Goal: Task Accomplishment & Management: Manage account settings

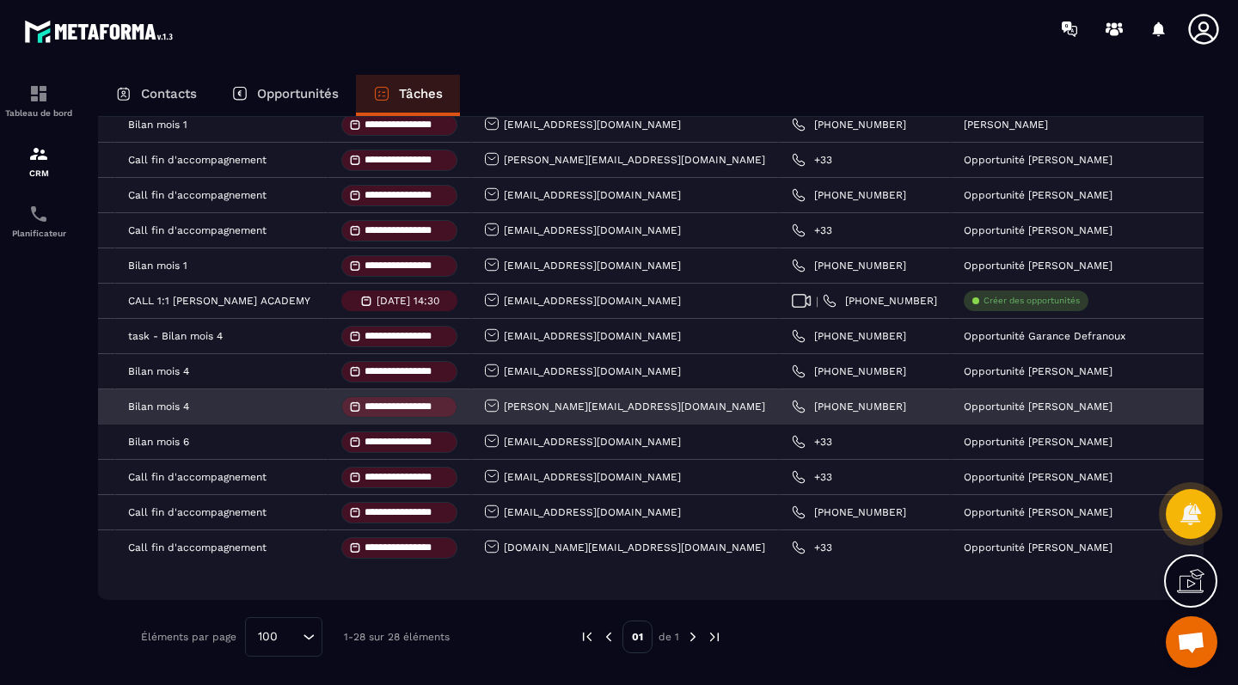
scroll to position [0, 108]
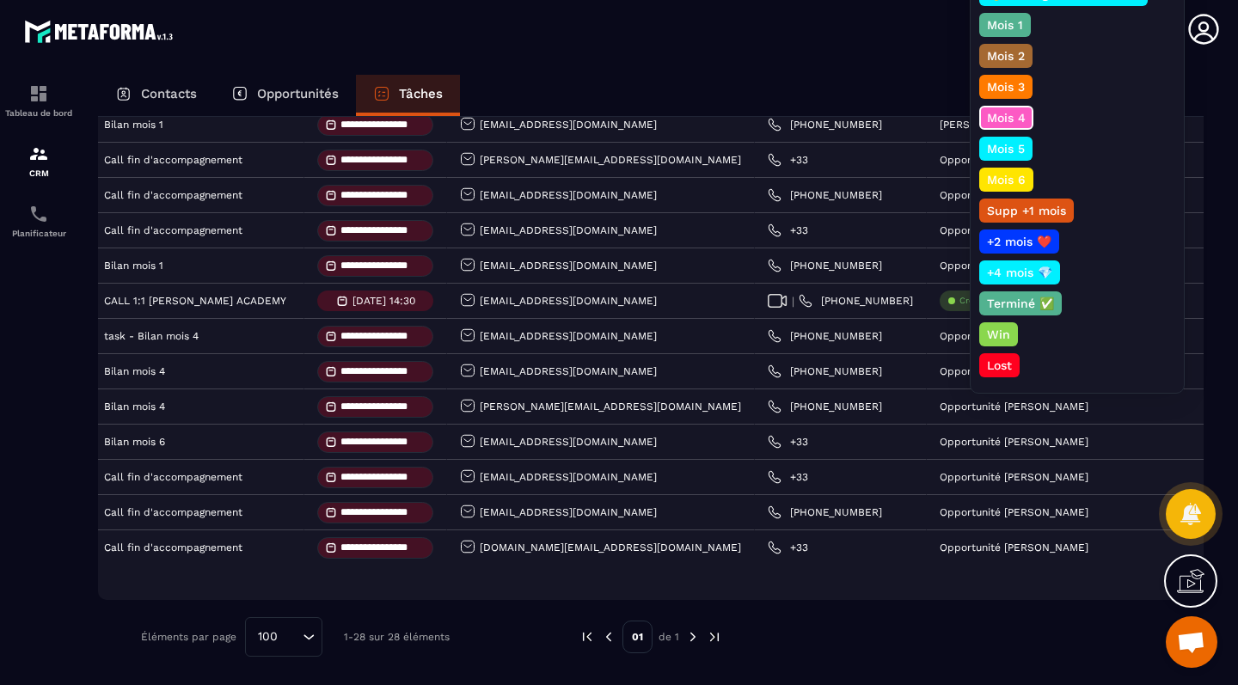
click at [1013, 146] on p "Mois 5" at bounding box center [1005, 148] width 43 height 17
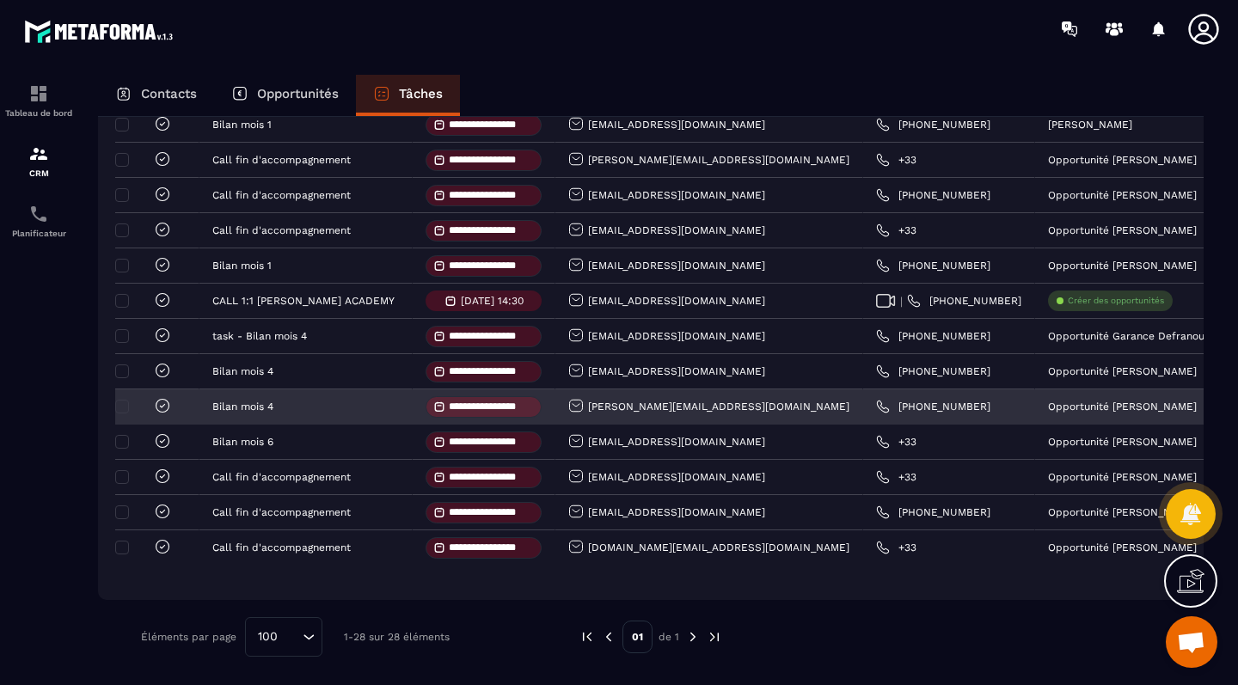
scroll to position [0, 0]
click at [165, 401] on icon at bounding box center [162, 405] width 17 height 17
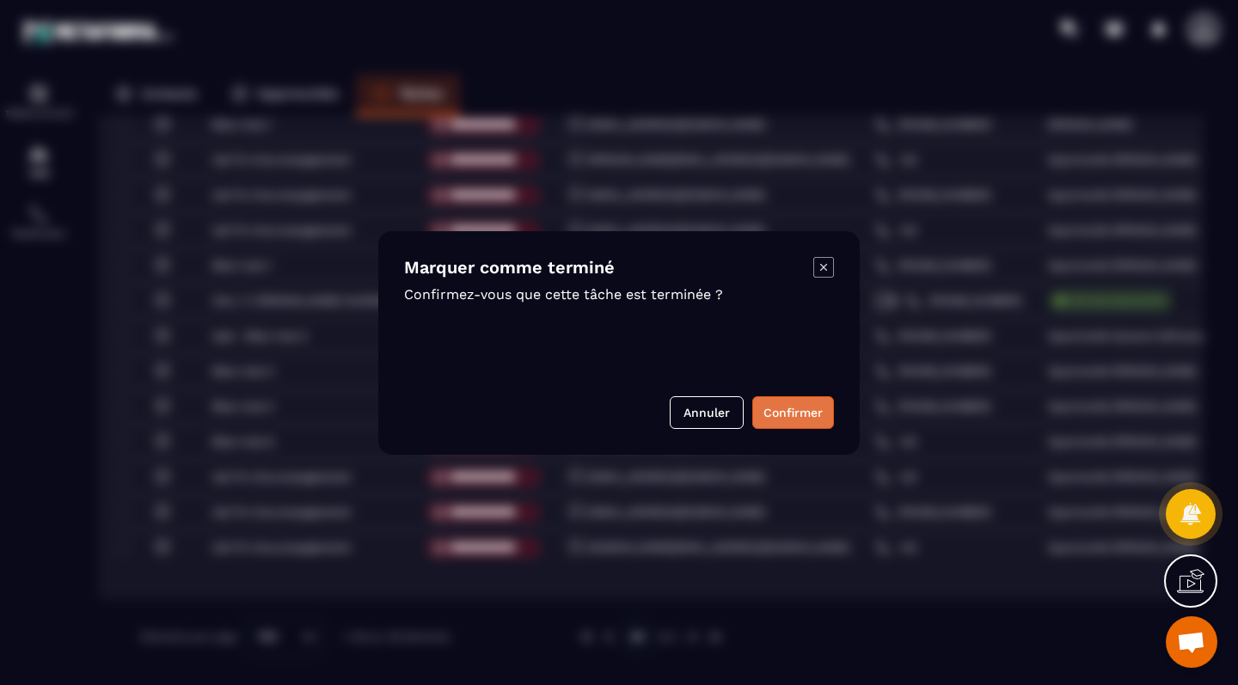
click at [818, 409] on button "Confirmer" at bounding box center [793, 412] width 82 height 33
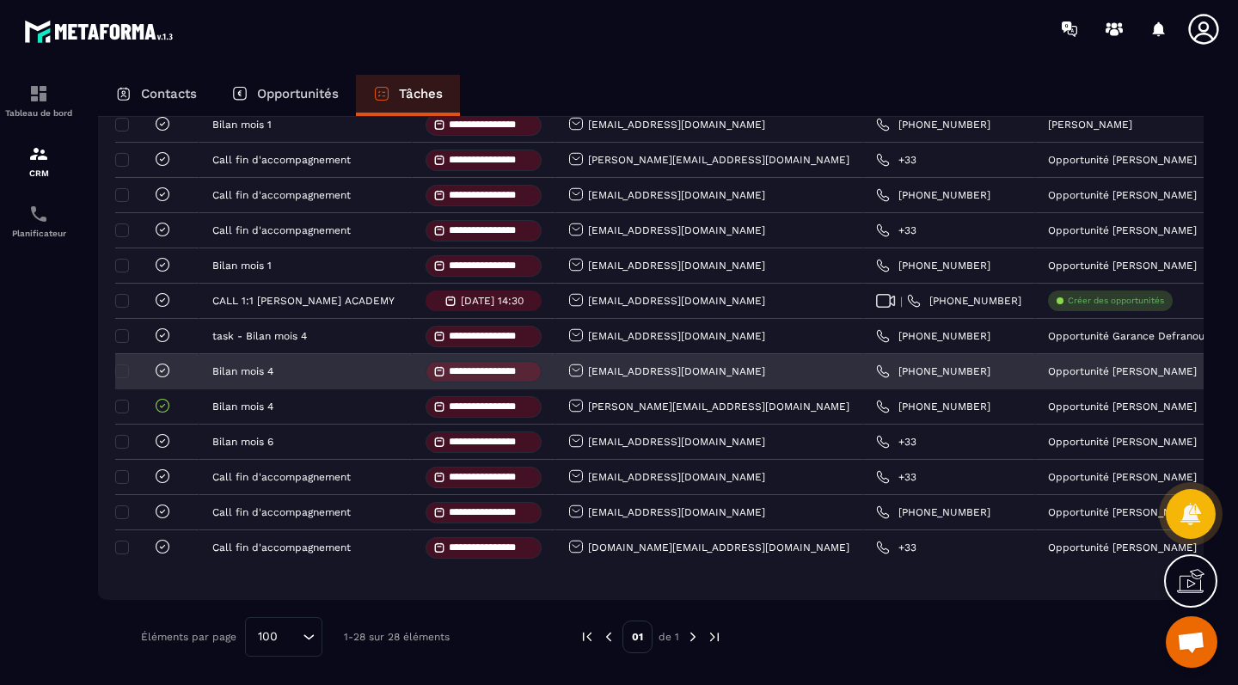
click at [159, 369] on icon at bounding box center [162, 370] width 17 height 17
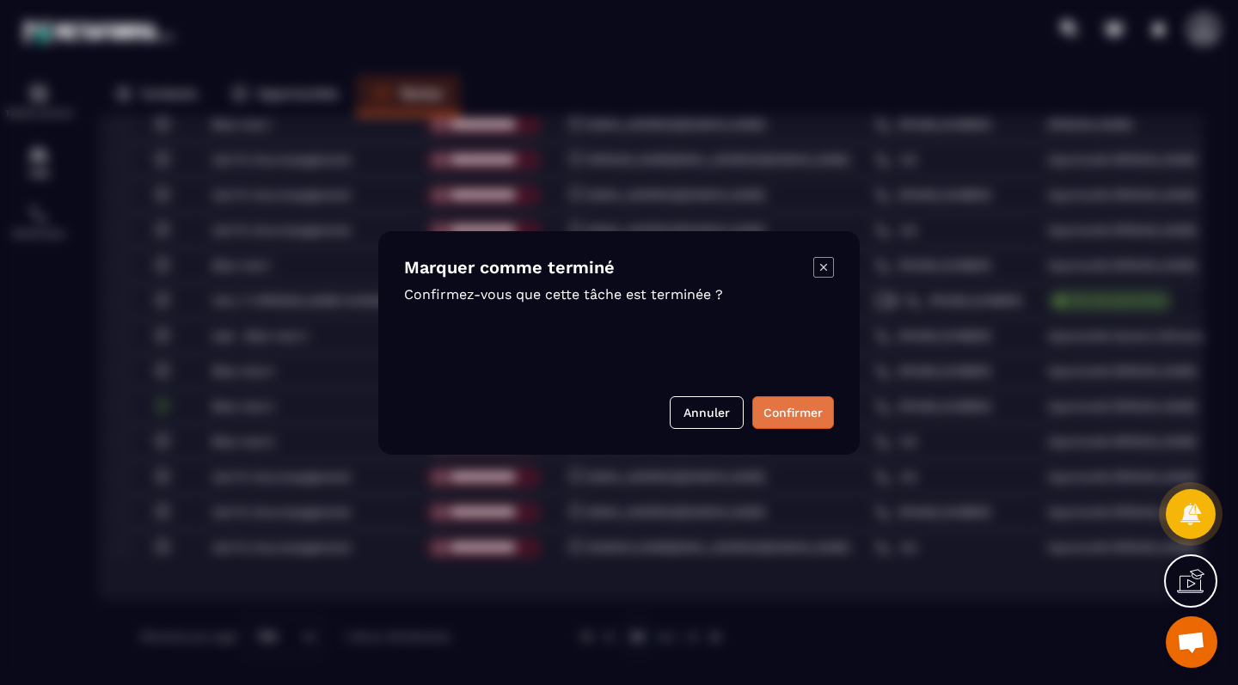
click at [787, 414] on button "Confirmer" at bounding box center [793, 412] width 82 height 33
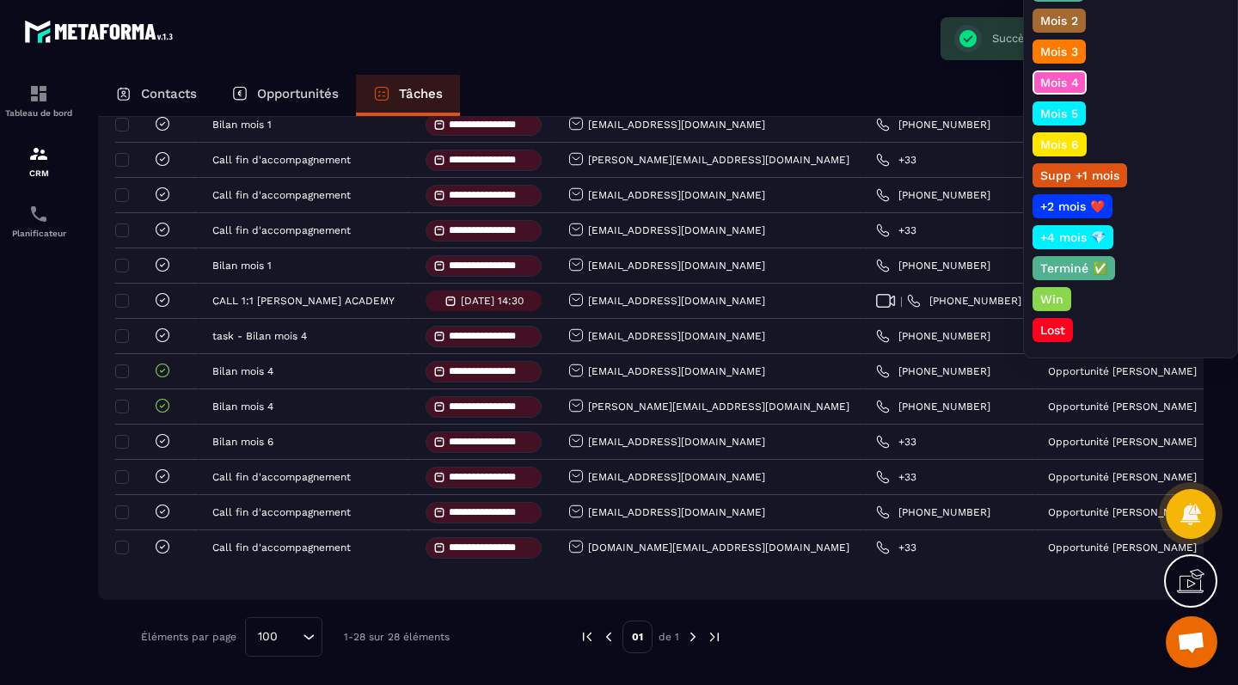
click at [1061, 107] on p "Mois 5" at bounding box center [1059, 113] width 43 height 17
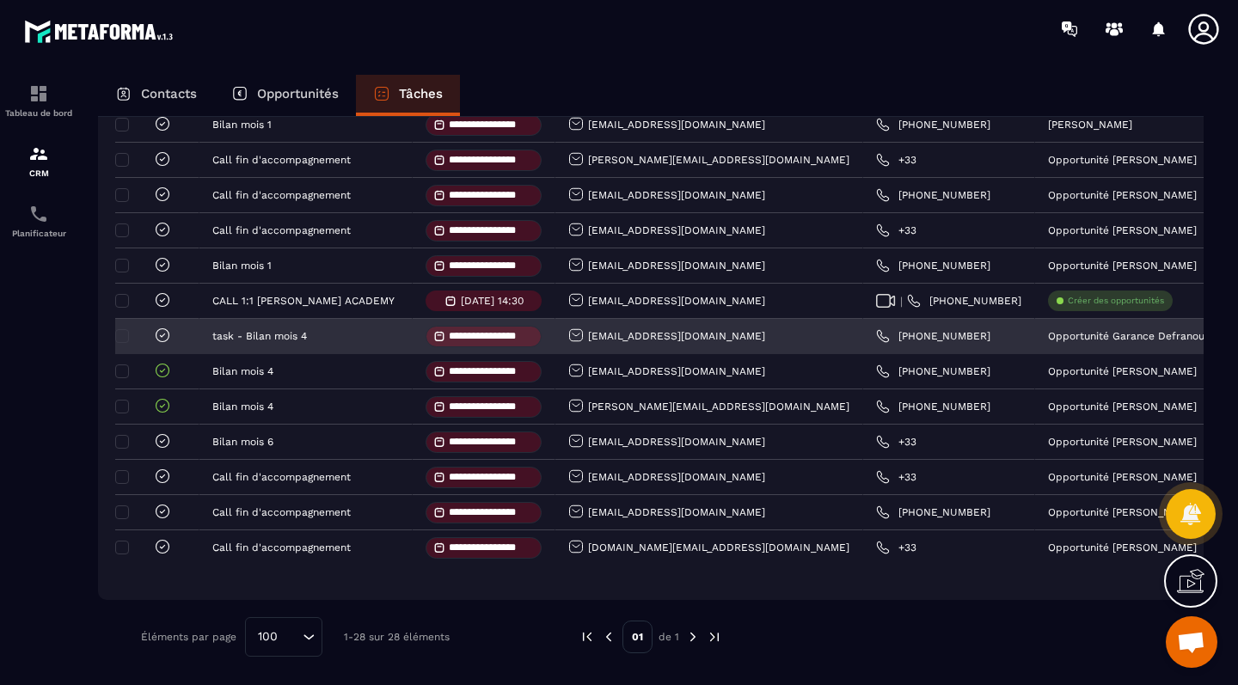
click at [159, 324] on div at bounding box center [157, 336] width 84 height 35
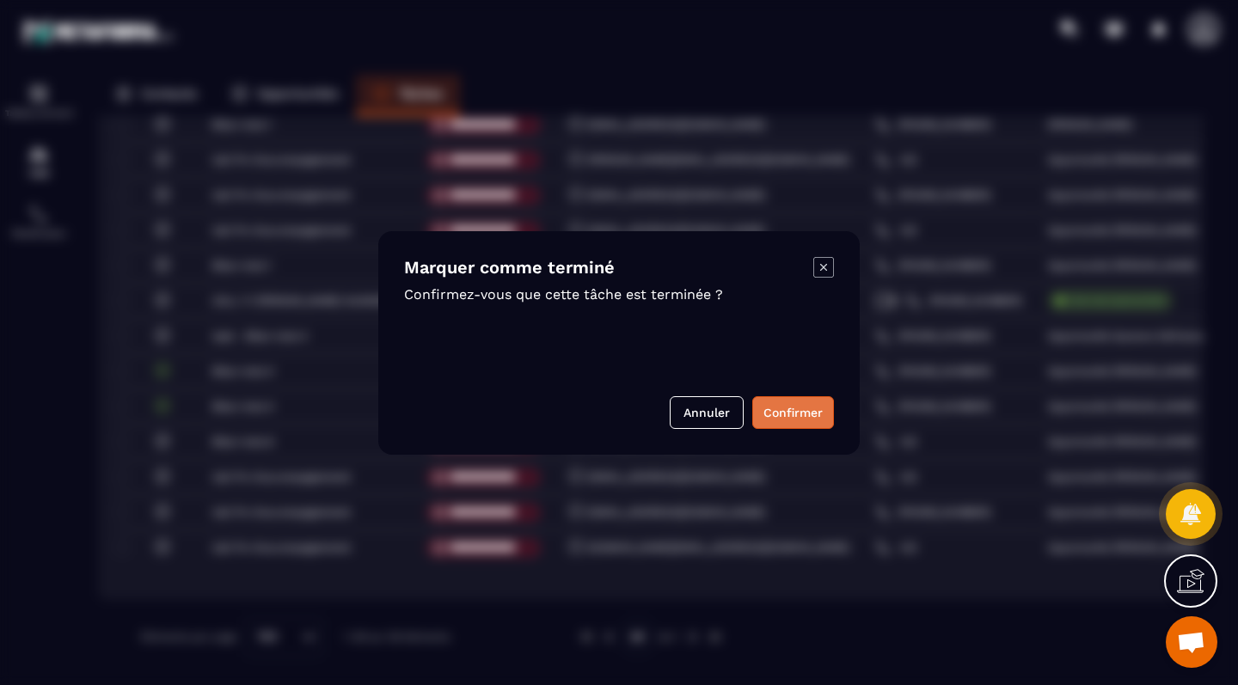
click at [795, 411] on button "Confirmer" at bounding box center [793, 412] width 82 height 33
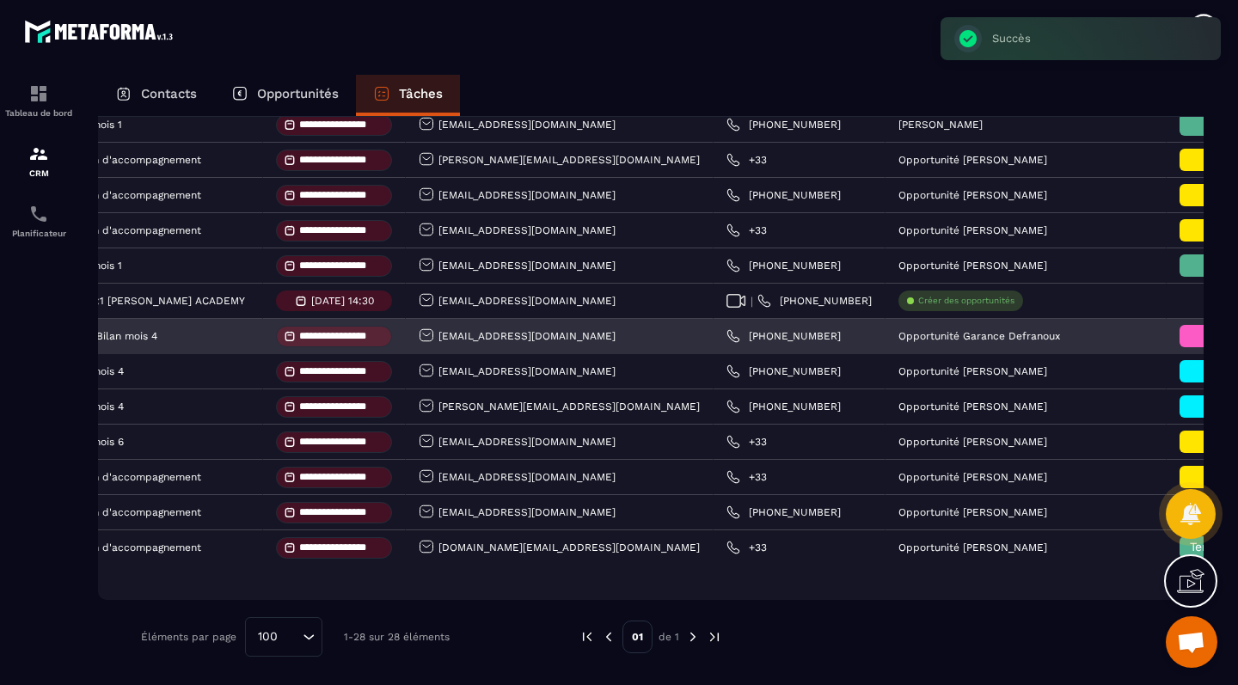
scroll to position [0, 197]
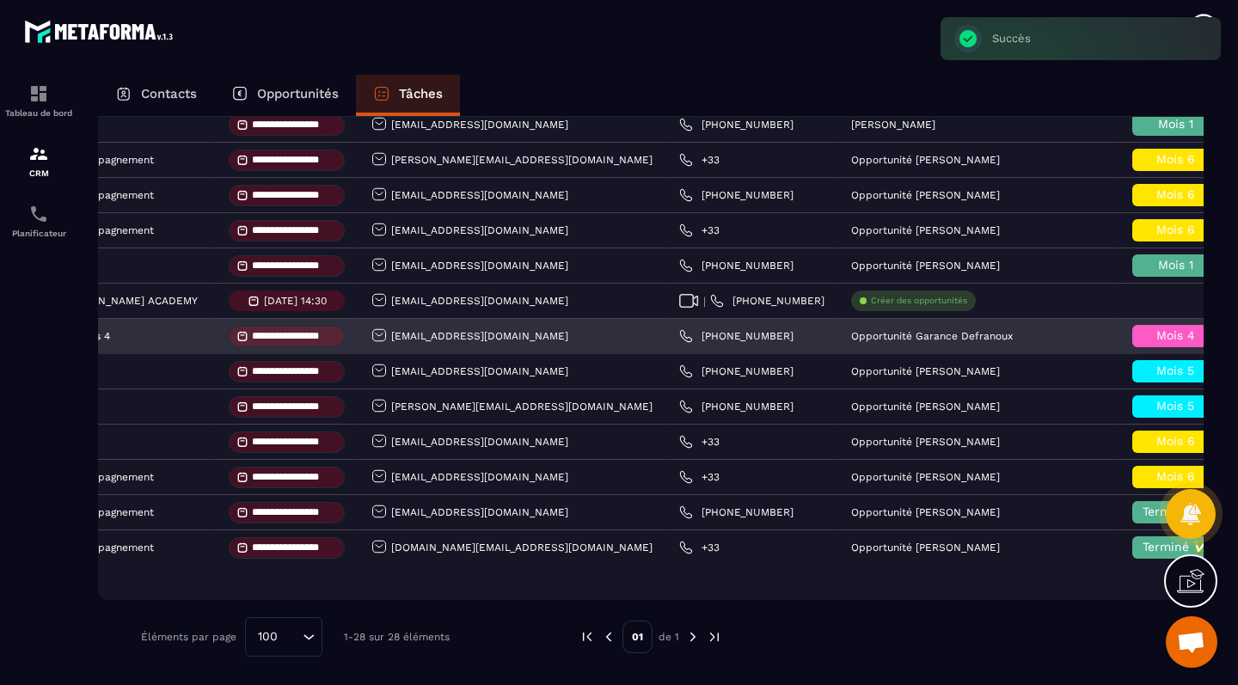
click at [1156, 332] on span "Mois 4" at bounding box center [1175, 335] width 39 height 14
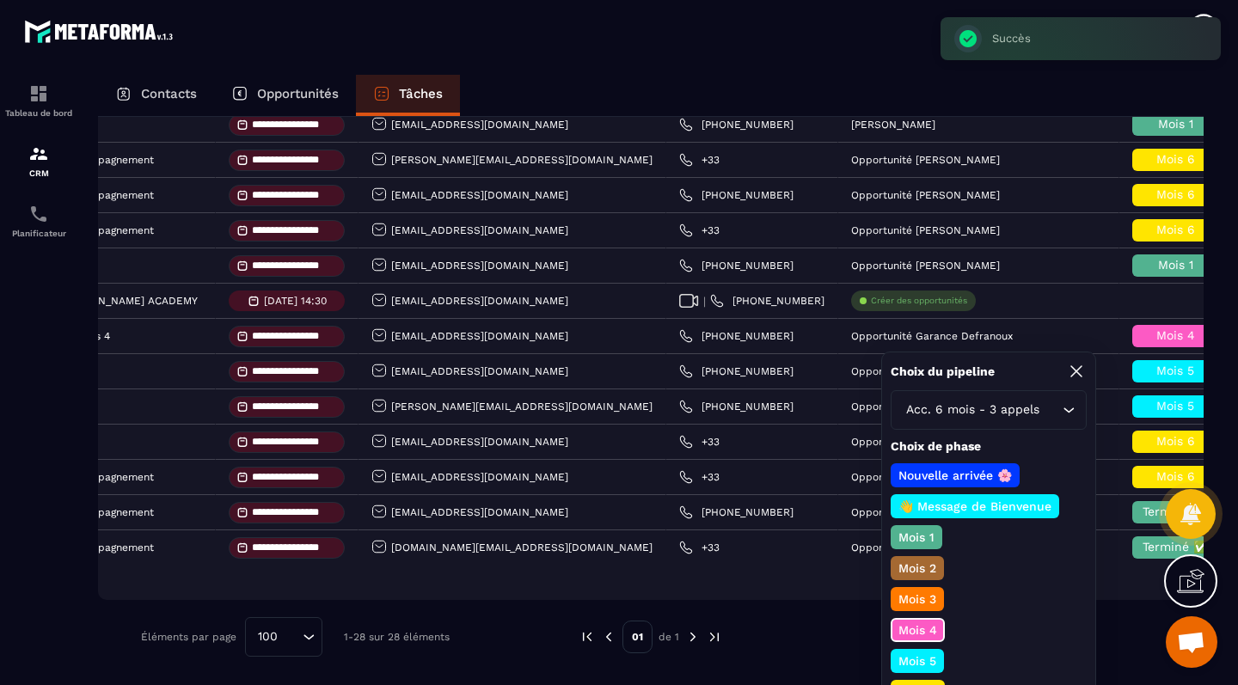
click at [918, 658] on p "Mois 5" at bounding box center [917, 661] width 43 height 17
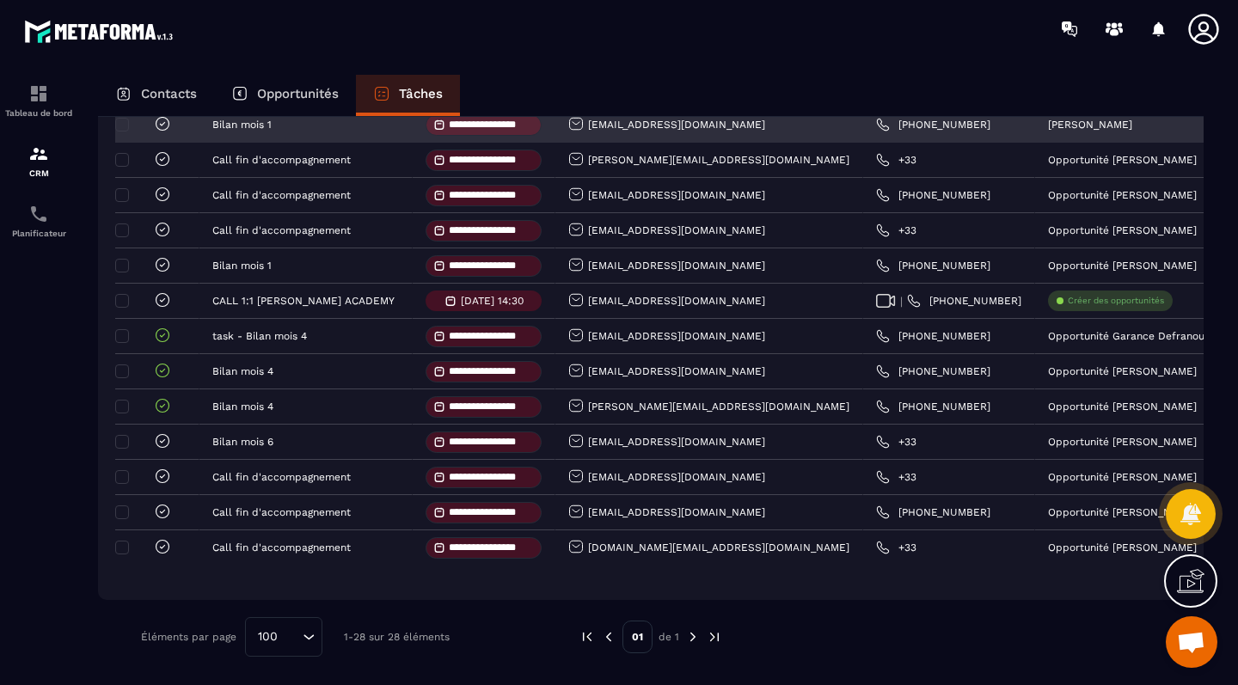
scroll to position [775, 0]
